Goal: Task Accomplishment & Management: Manage account settings

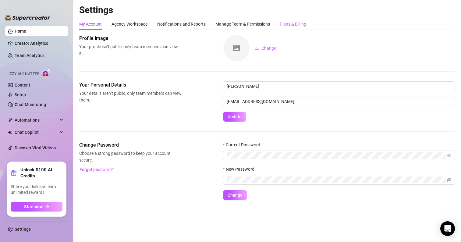
click at [291, 24] on div "Plans & Billing" at bounding box center [293, 24] width 26 height 7
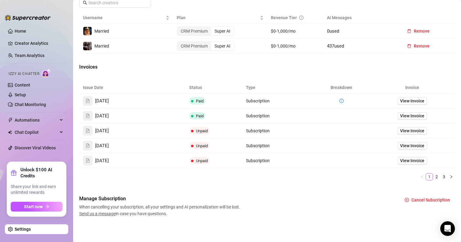
scroll to position [227, 0]
click at [429, 199] on span "Cancel Subscription" at bounding box center [430, 199] width 39 height 5
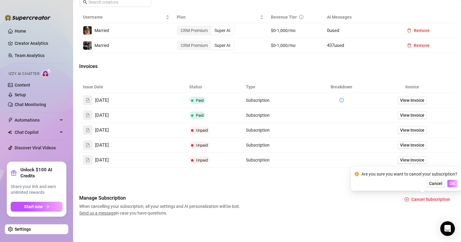
click at [452, 185] on span "OK" at bounding box center [452, 183] width 6 height 5
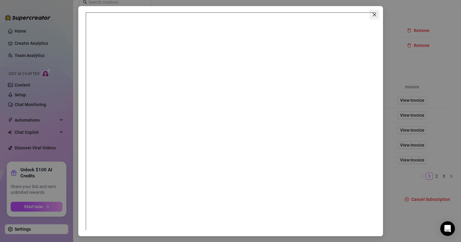
click at [372, 16] on icon "close" at bounding box center [374, 14] width 5 height 5
